Goal: Task Accomplishment & Management: Complete application form

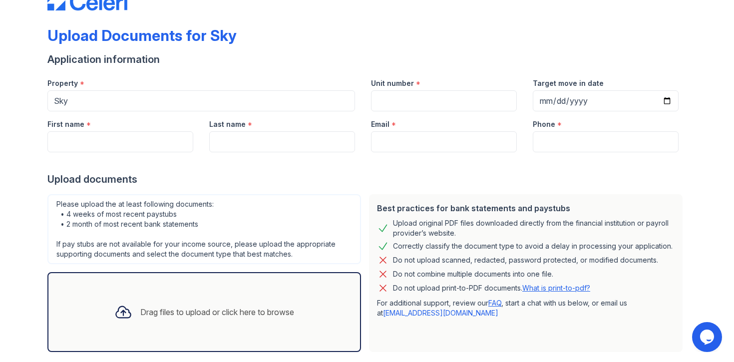
scroll to position [47, 0]
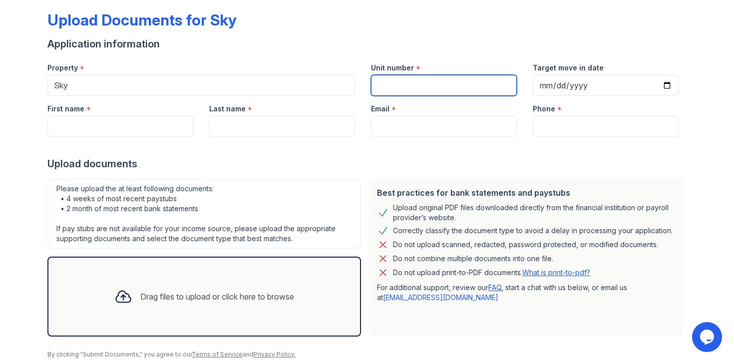
click at [417, 85] on input "Unit number" at bounding box center [444, 85] width 146 height 21
type input "33Q"
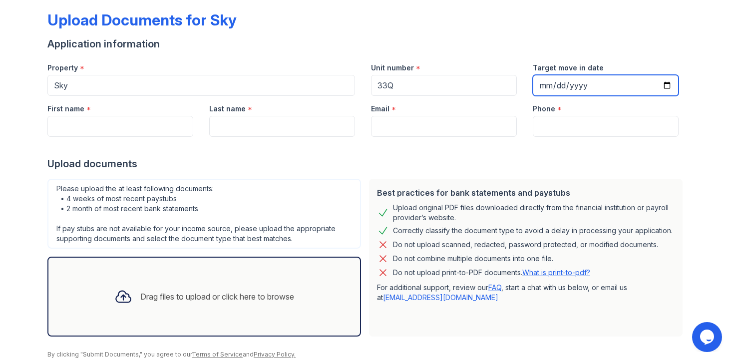
click at [664, 85] on input "Target move in date" at bounding box center [606, 85] width 146 height 21
type input "[DATE]"
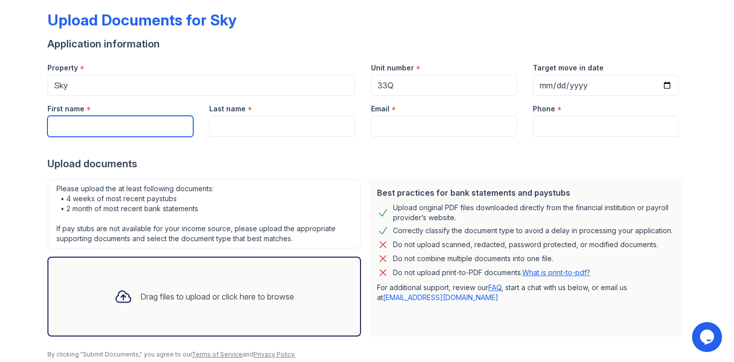
click at [114, 132] on input "First name" at bounding box center [120, 126] width 146 height 21
type input "[PERSON_NAME]"
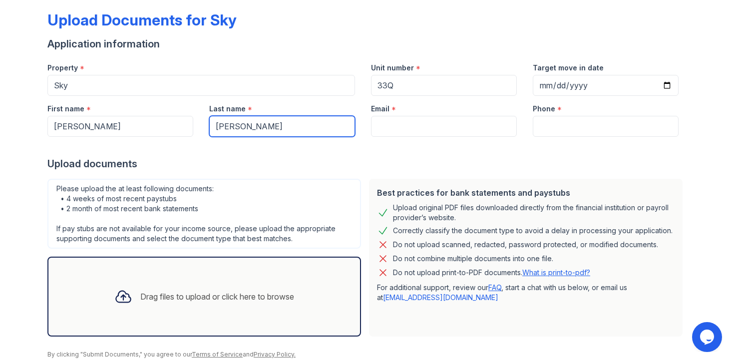
type input "[PERSON_NAME]"
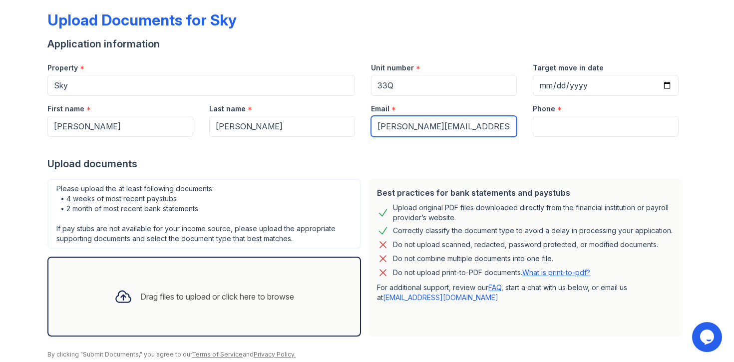
type input "[PERSON_NAME][EMAIL_ADDRESS][DOMAIN_NAME]"
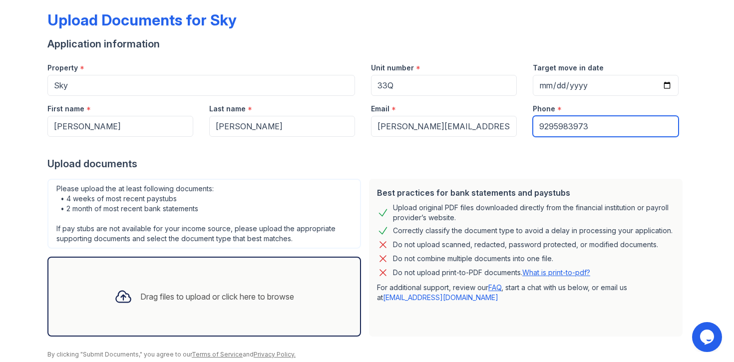
scroll to position [83, 0]
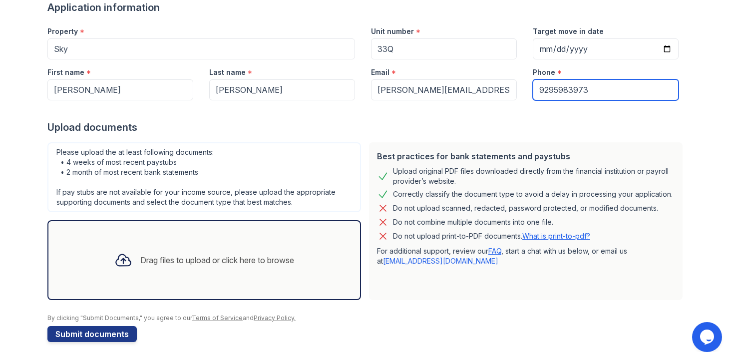
type input "9295983973"
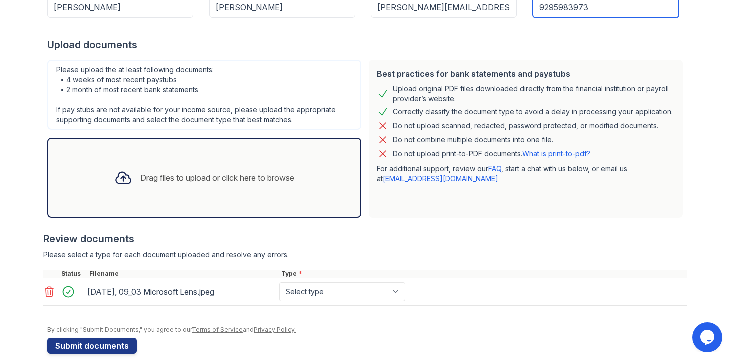
scroll to position [177, 0]
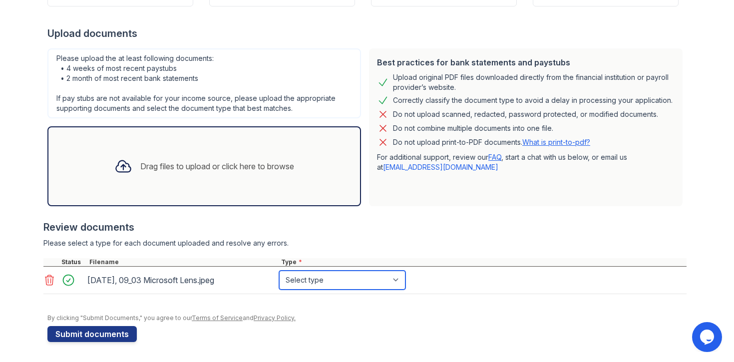
click at [336, 281] on select "Select type Paystub Bank Statement Offer Letter Tax Documents Benefit Award Let…" at bounding box center [342, 280] width 126 height 19
select select "other"
click at [279, 271] on select "Select type Paystub Bank Statement Offer Letter Tax Documents Benefit Award Let…" at bounding box center [342, 280] width 126 height 19
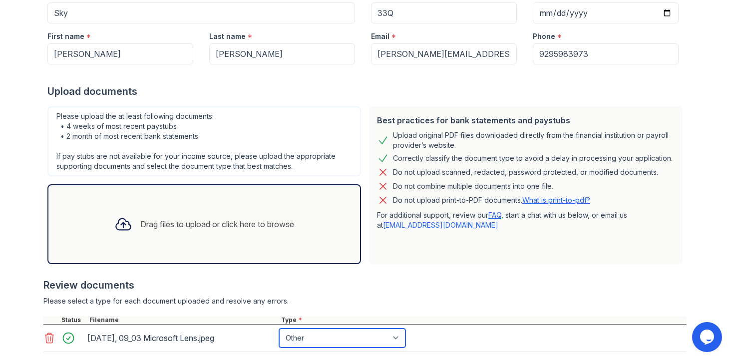
scroll to position [96, 0]
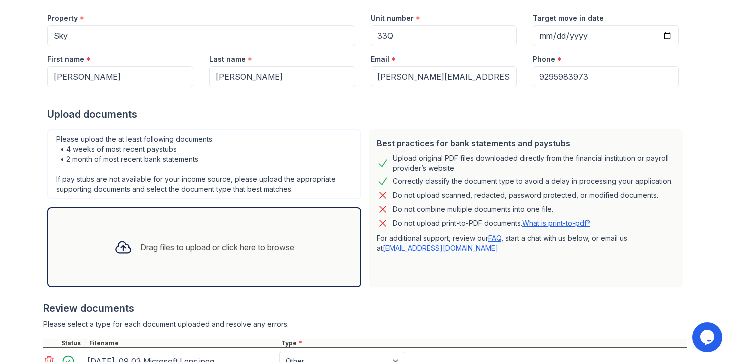
click at [214, 249] on div "Drag files to upload or click here to browse" at bounding box center [217, 247] width 154 height 12
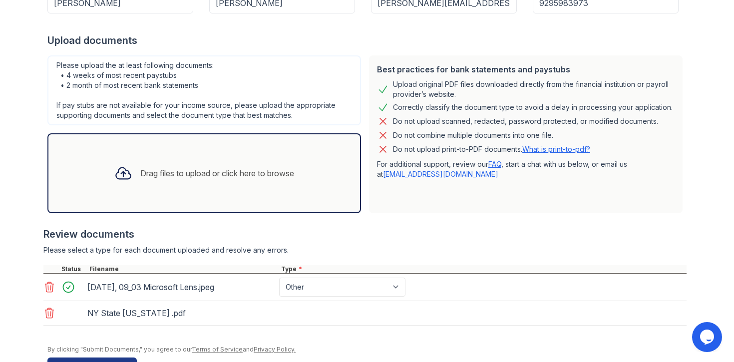
scroll to position [202, 0]
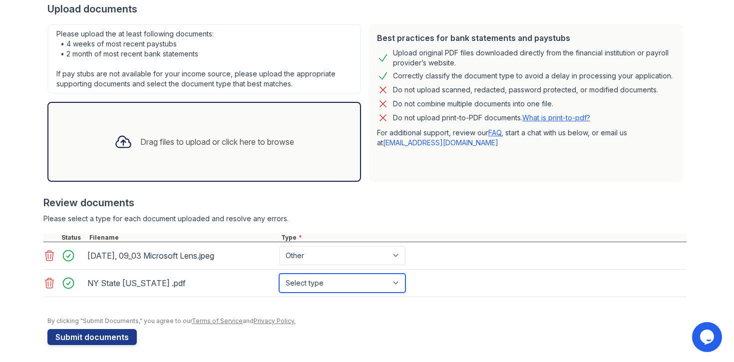
click at [344, 290] on select "Select type Paystub Bank Statement Offer Letter Tax Documents Benefit Award Let…" at bounding box center [342, 283] width 126 height 19
select select "other"
click at [279, 274] on select "Select type Paystub Bank Statement Offer Letter Tax Documents Benefit Award Let…" at bounding box center [342, 283] width 126 height 19
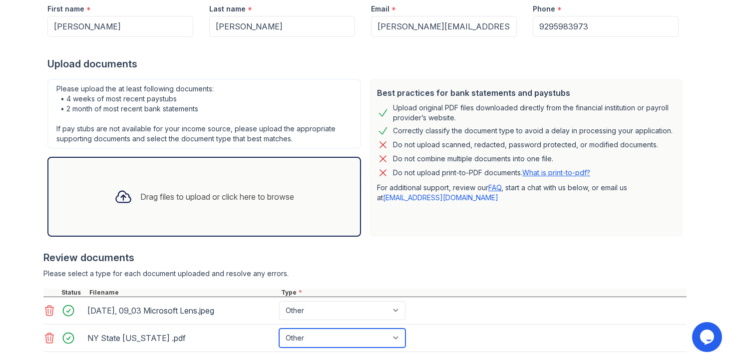
scroll to position [205, 0]
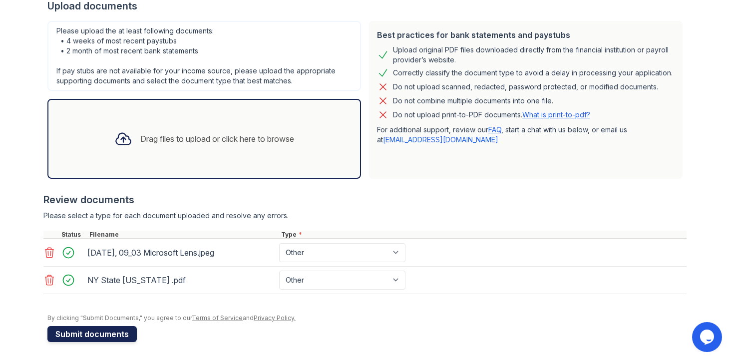
click at [94, 336] on button "Submit documents" at bounding box center [91, 334] width 89 height 16
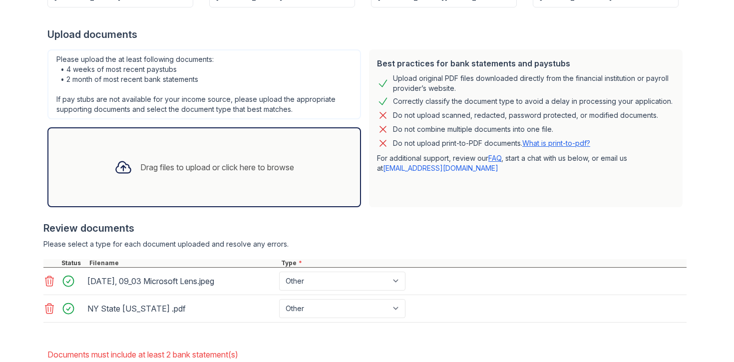
scroll to position [265, 0]
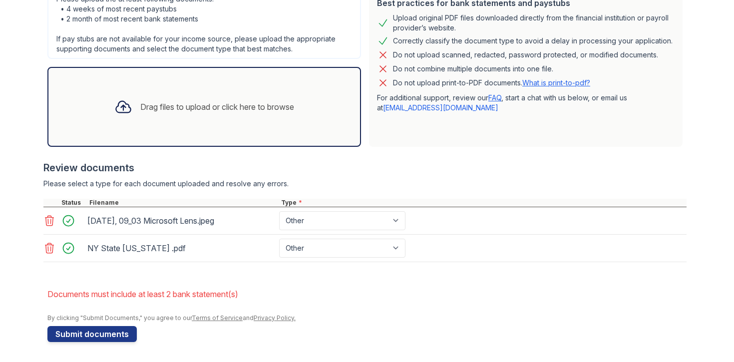
click at [193, 99] on div "Drag files to upload or click here to browse" at bounding box center [204, 107] width 196 height 34
click at [81, 333] on button "Submit documents" at bounding box center [91, 334] width 89 height 16
